Goal: Transaction & Acquisition: Purchase product/service

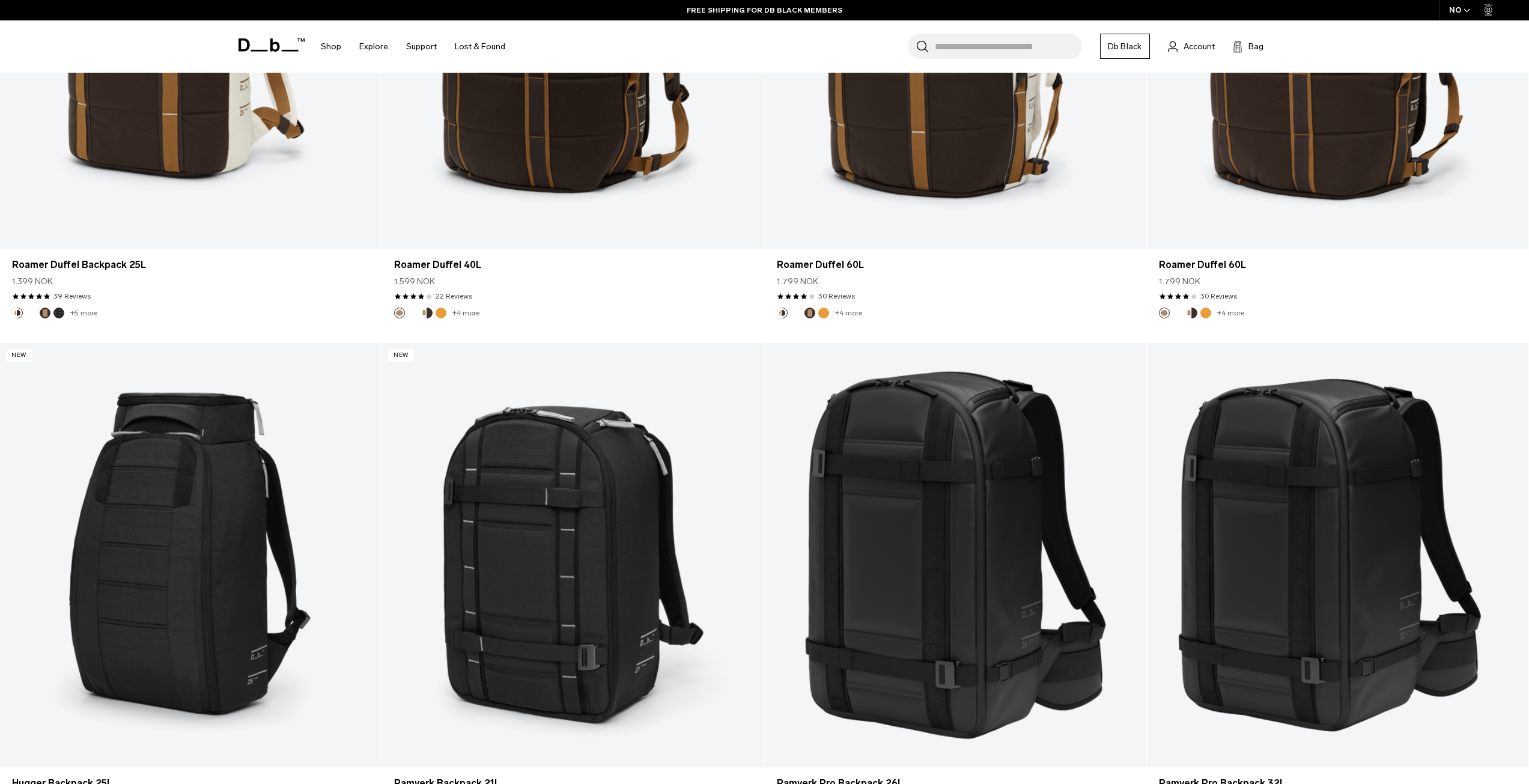
scroll to position [2043, 0]
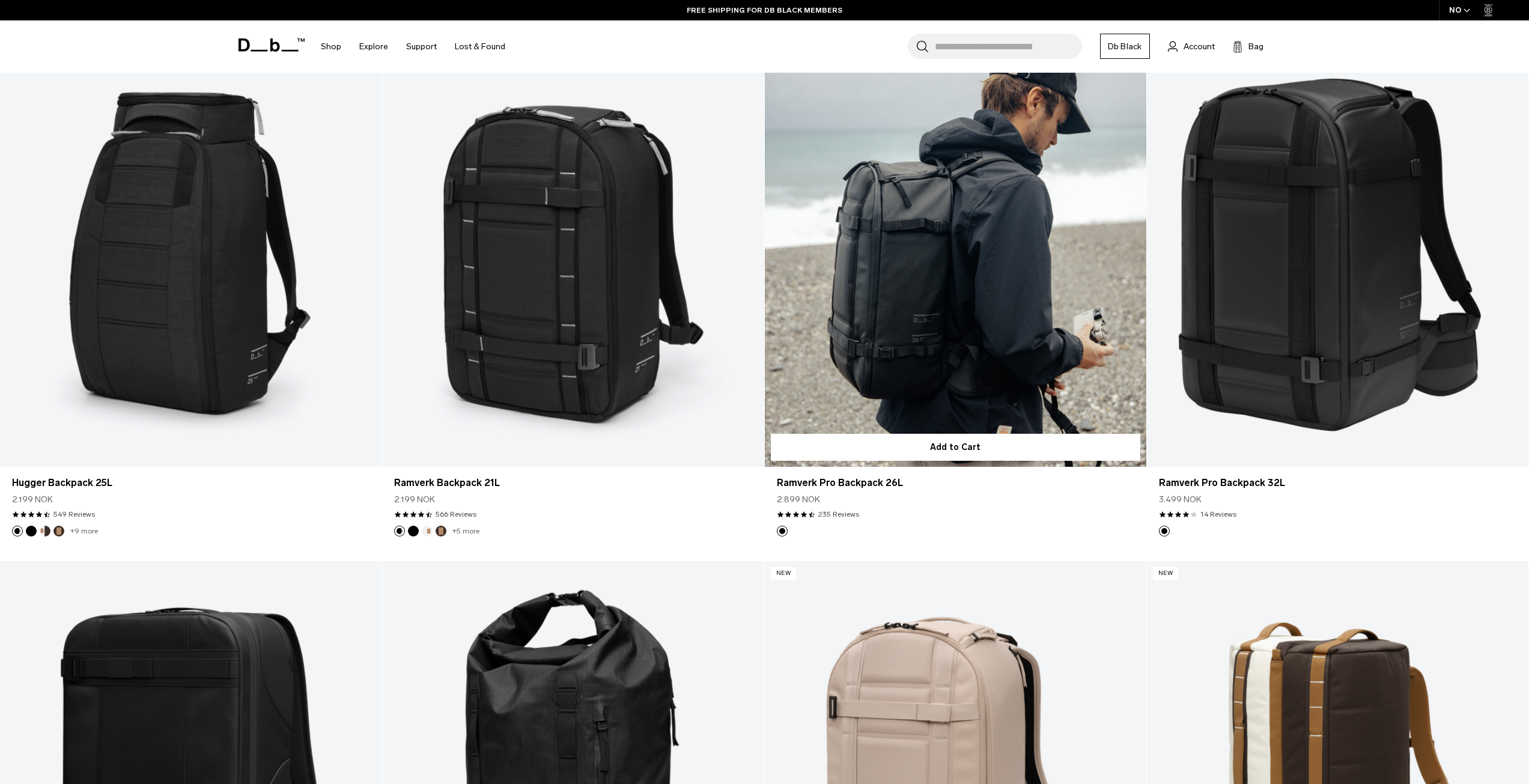
click at [1008, 314] on link "Ramverk Pro Backpack 26L" at bounding box center [956, 255] width 382 height 424
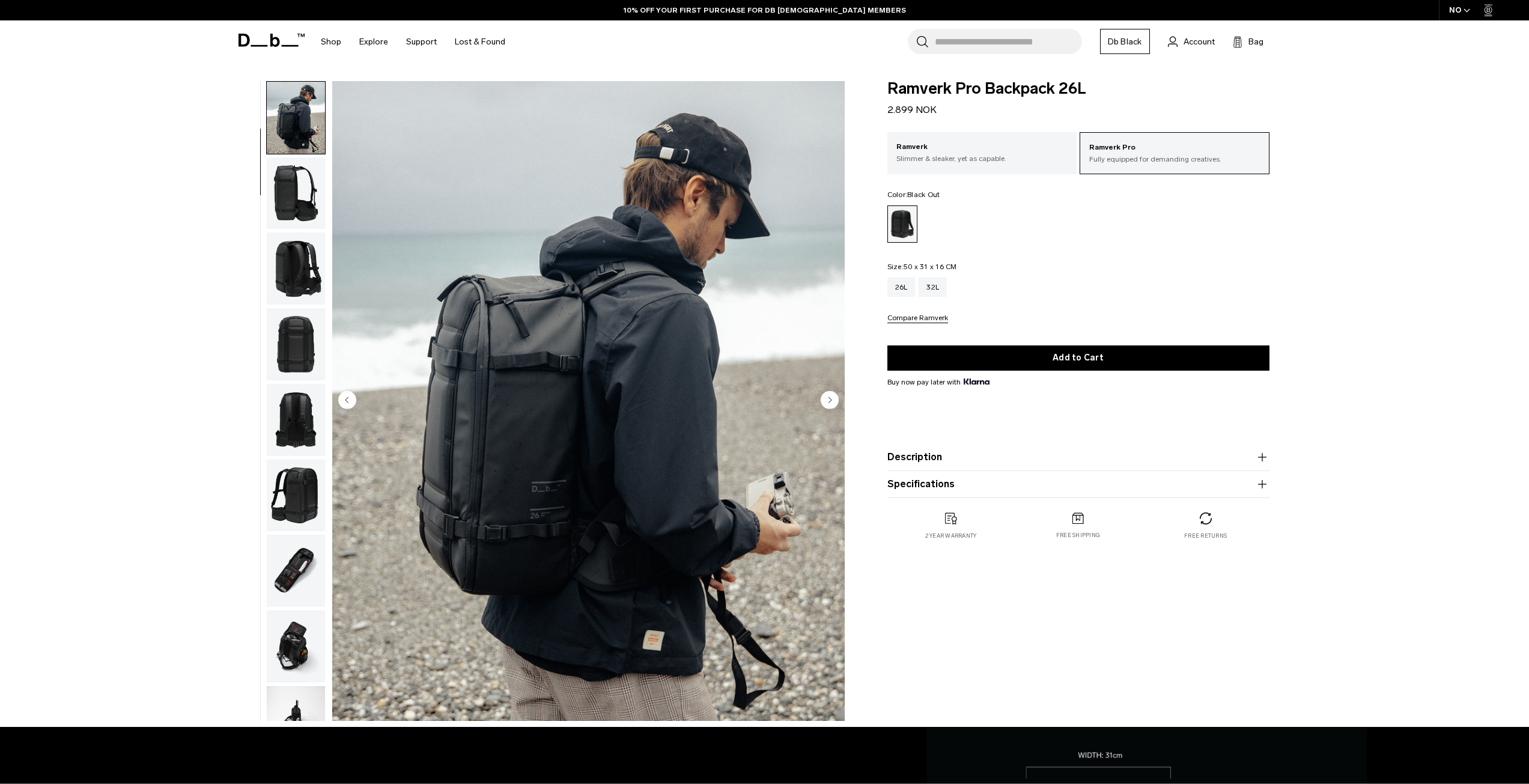
click at [299, 209] on img "button" at bounding box center [296, 193] width 59 height 72
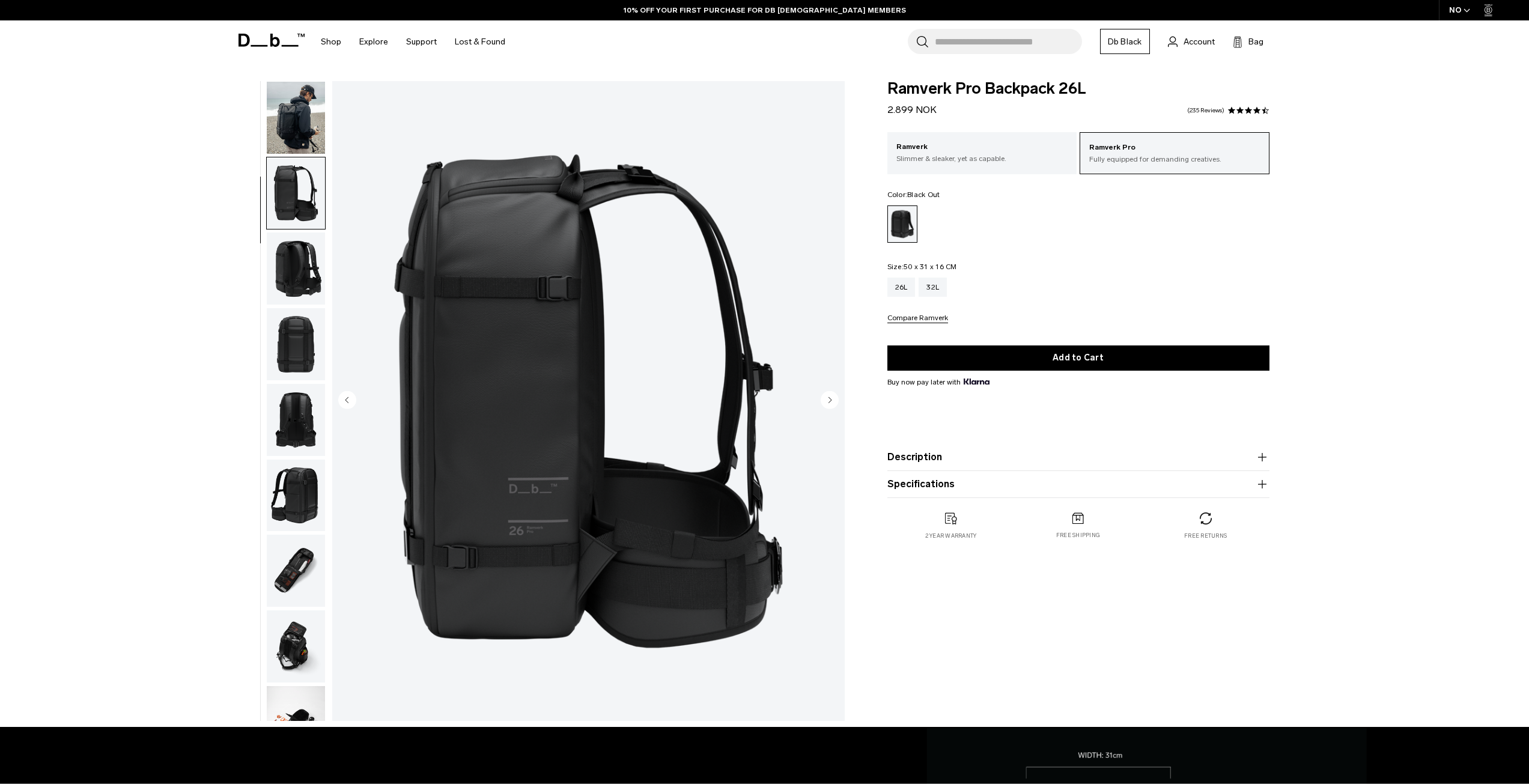
scroll to position [151, 0]
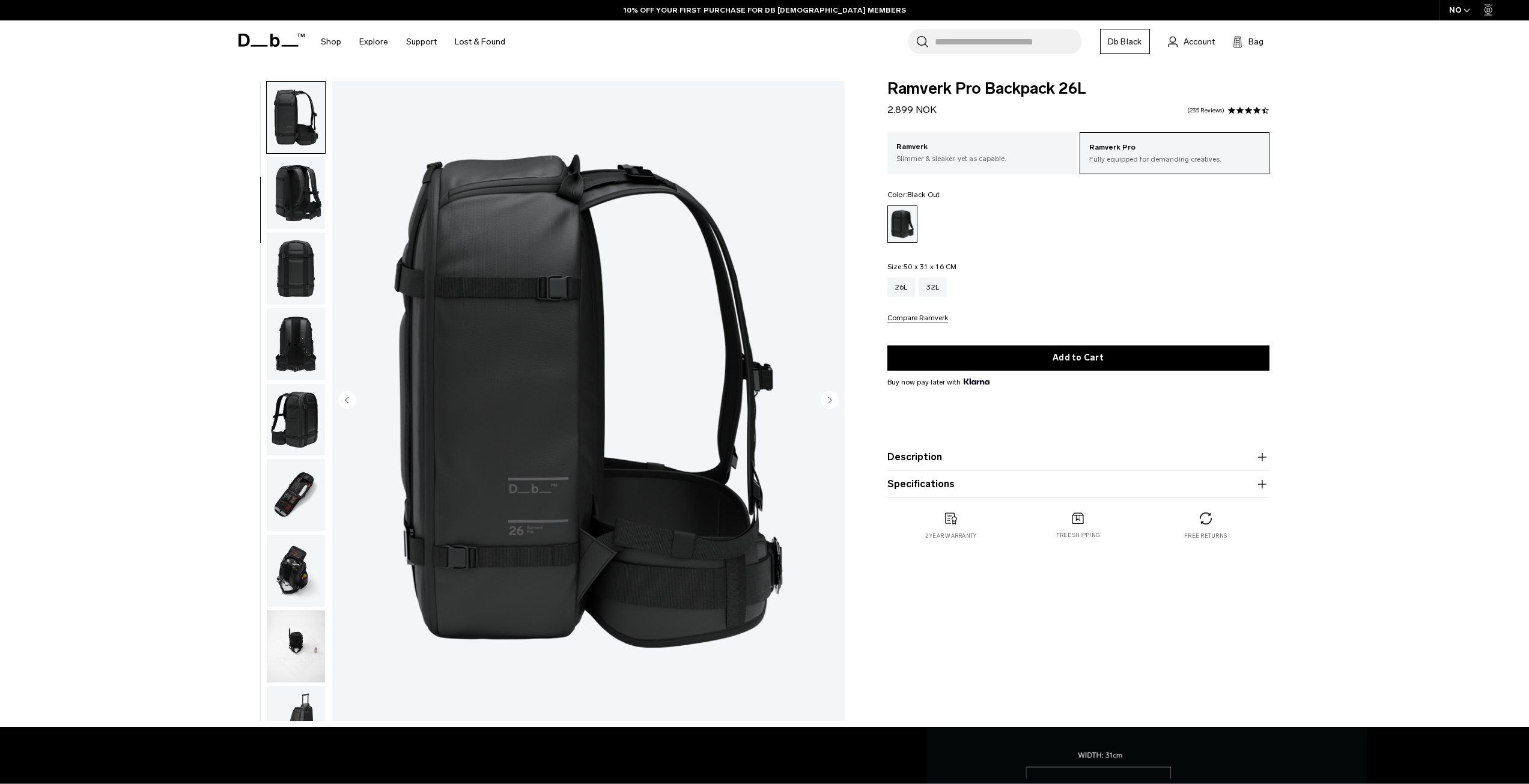
click at [303, 423] on img "button" at bounding box center [296, 419] width 59 height 72
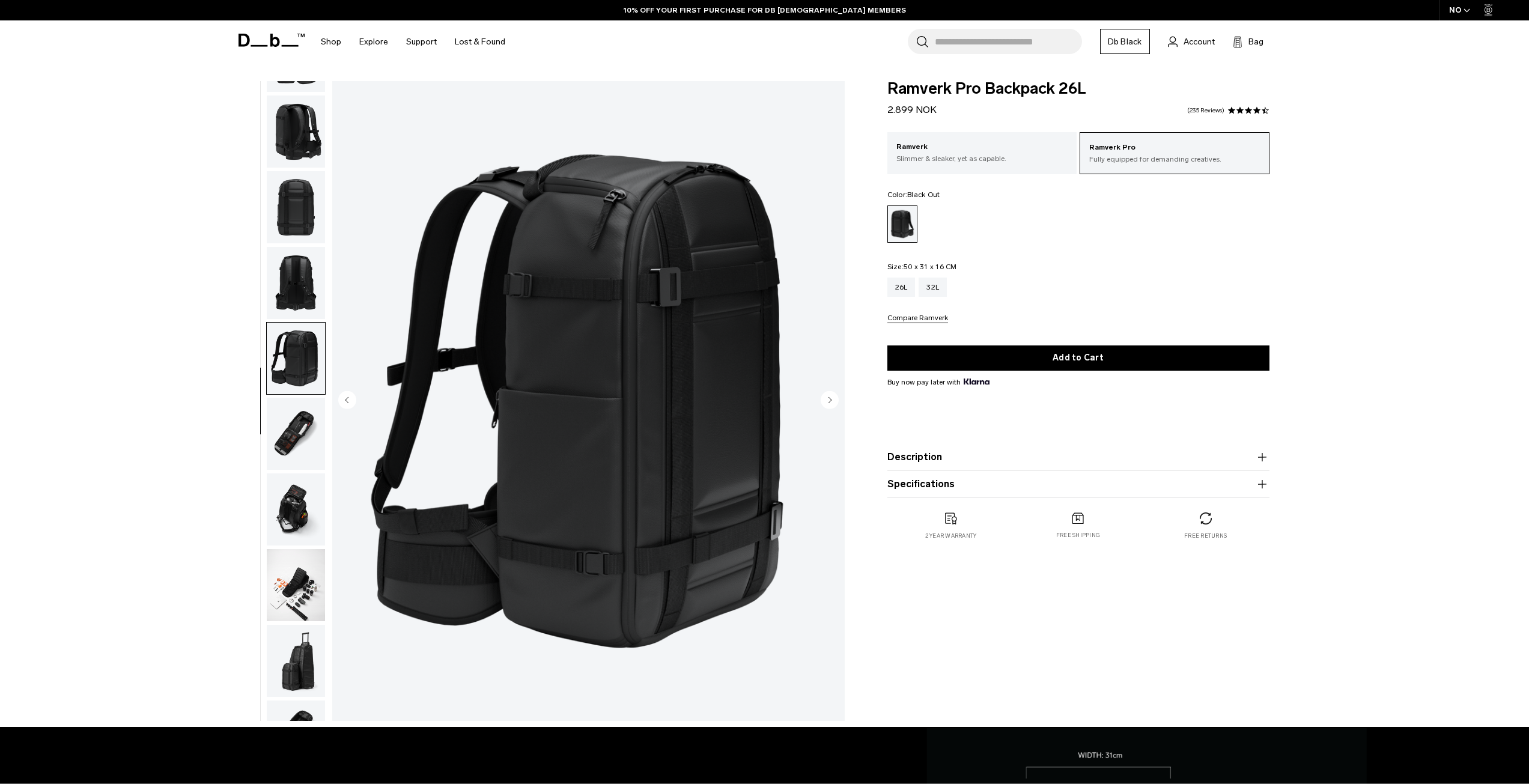
scroll to position [340, 0]
